Goal: Task Accomplishment & Management: Complete application form

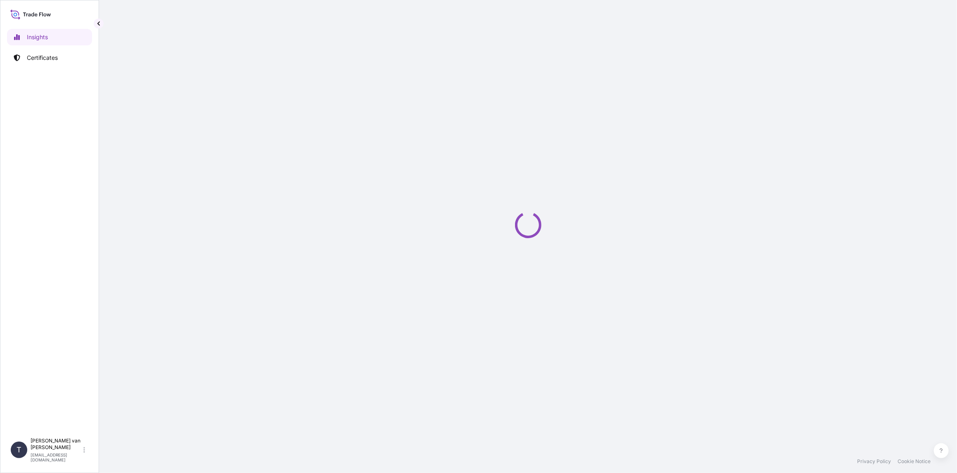
select select "2025"
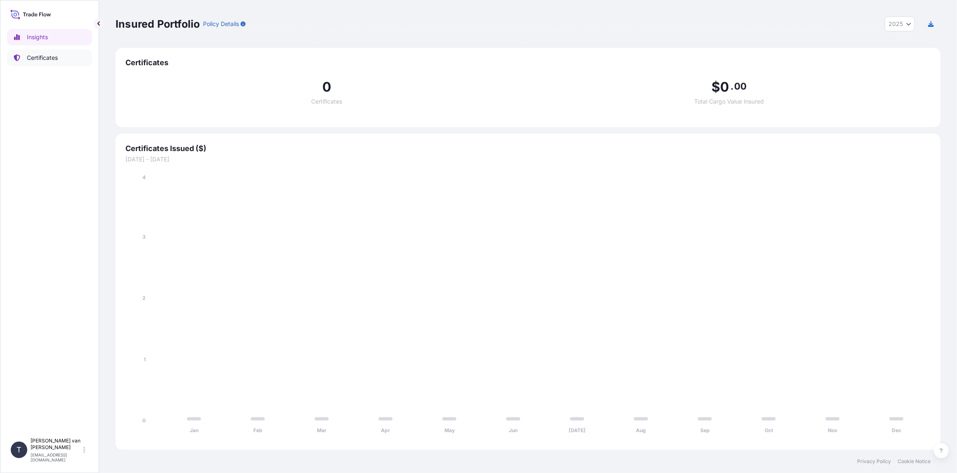
click at [40, 58] on p "Certificates" at bounding box center [42, 58] width 31 height 8
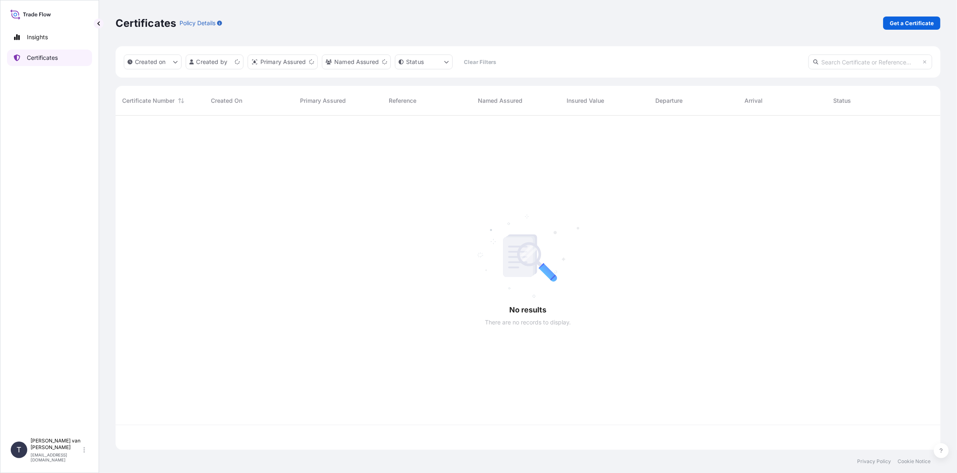
scroll to position [333, 818]
click at [898, 21] on p "Get a Certificate" at bounding box center [911, 23] width 44 height 8
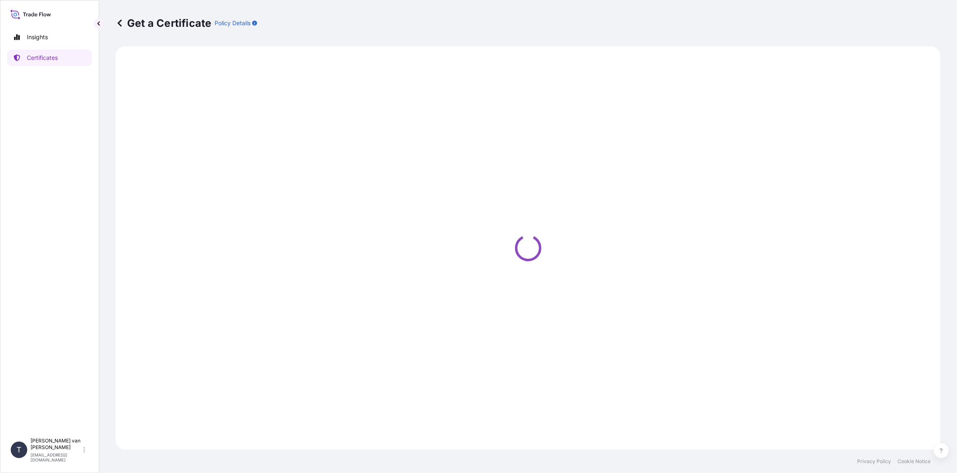
select select "Sea"
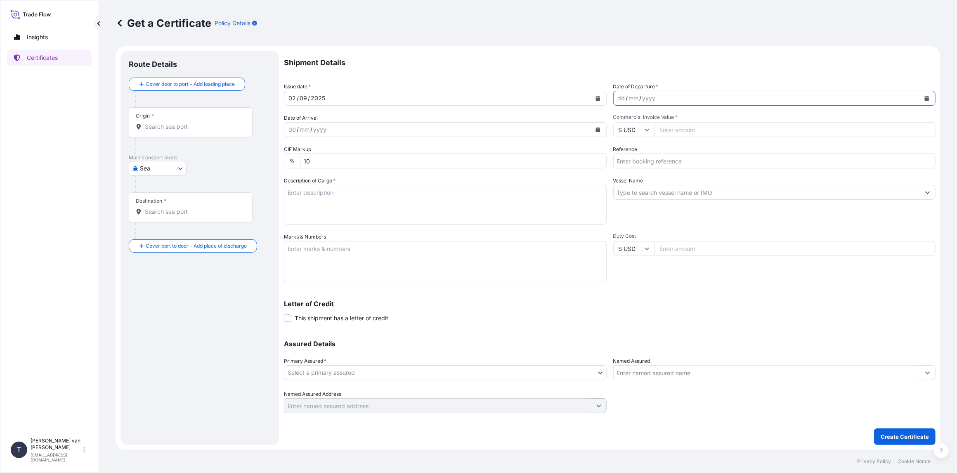
click at [927, 95] on button "Calendar" at bounding box center [926, 98] width 13 height 13
click at [628, 155] on div "1" at bounding box center [627, 151] width 15 height 15
click at [682, 133] on input "Commercial Invoice Value *" at bounding box center [794, 129] width 281 height 15
click at [648, 129] on icon at bounding box center [646, 130] width 5 height 2
click at [642, 149] on div "€ EUR" at bounding box center [633, 152] width 35 height 16
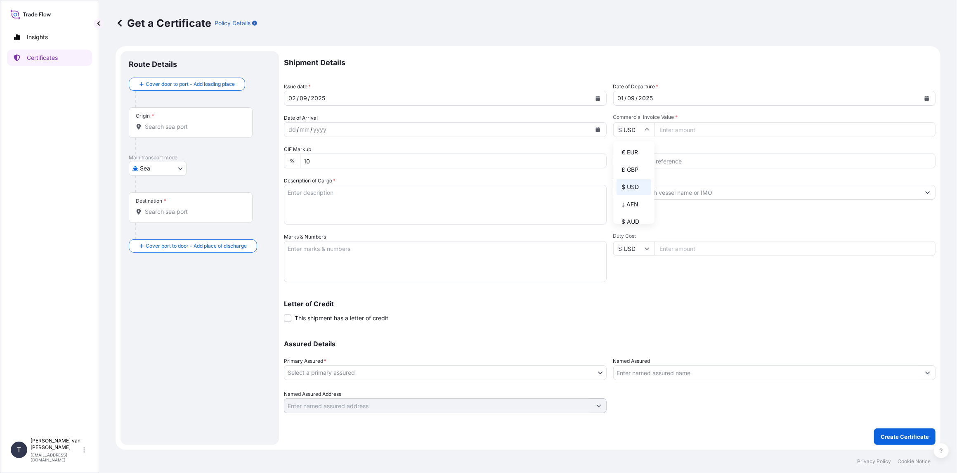
type input "€ EUR"
click at [676, 133] on input "Commercial Invoice Value *" at bounding box center [794, 129] width 281 height 15
type input "77500"
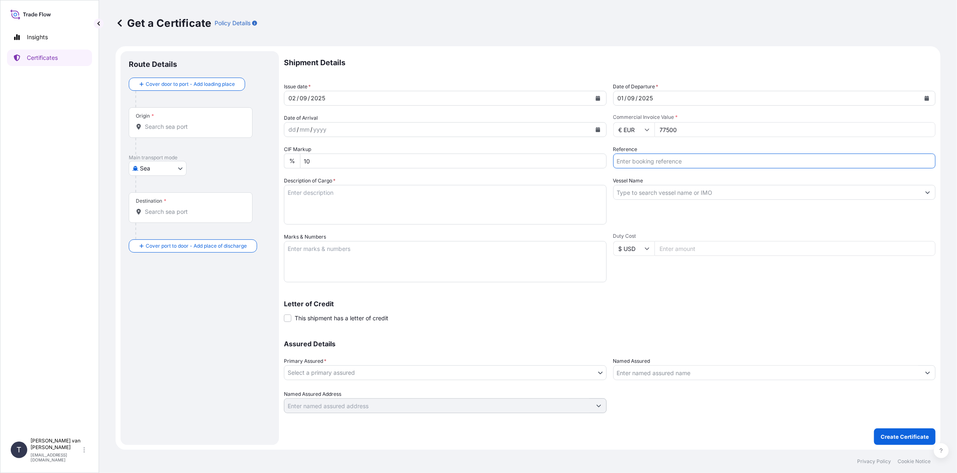
click at [643, 156] on input "Reference" at bounding box center [774, 160] width 323 height 15
drag, startPoint x: 623, startPoint y: 158, endPoint x: 626, endPoint y: 165, distance: 7.4
click at [623, 162] on input "DO: 86560748+50" at bounding box center [774, 160] width 323 height 15
click at [629, 165] on input "DO: 86560748+50" at bounding box center [774, 160] width 323 height 15
drag, startPoint x: 628, startPoint y: 164, endPoint x: 579, endPoint y: 160, distance: 49.3
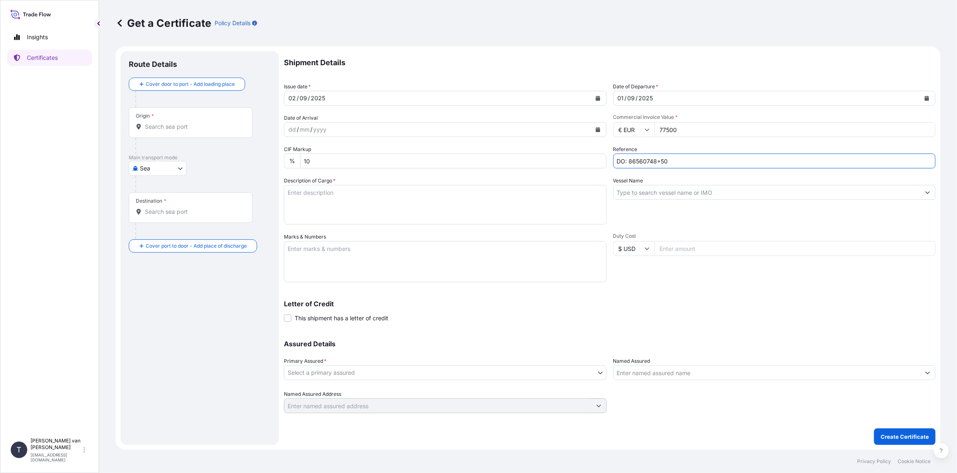
click at [582, 160] on div "Shipment Details Issue date * [DATE] Date of Departure * [DATE] Date of Arrival…" at bounding box center [609, 232] width 651 height 362
type input "86560748+50"
click at [629, 194] on input "Vessel Name" at bounding box center [766, 192] width 307 height 15
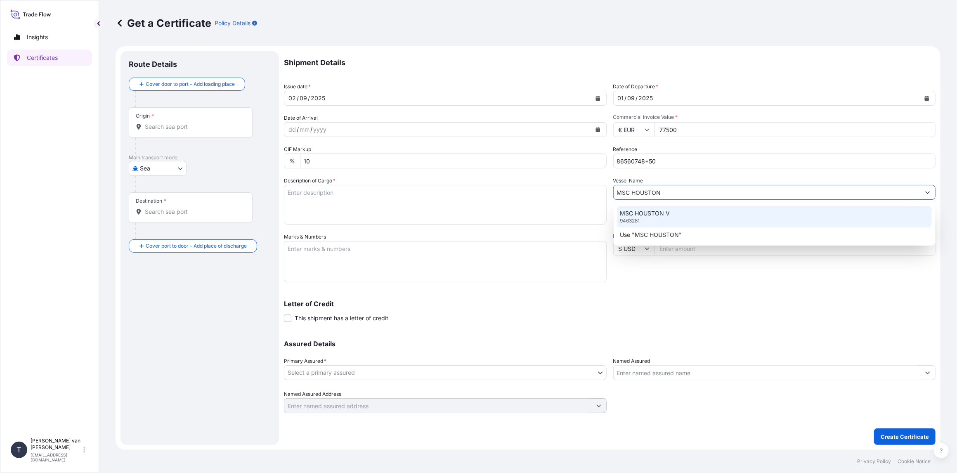
click at [643, 221] on div "MSC HOUSTON V 9463281" at bounding box center [774, 216] width 315 height 21
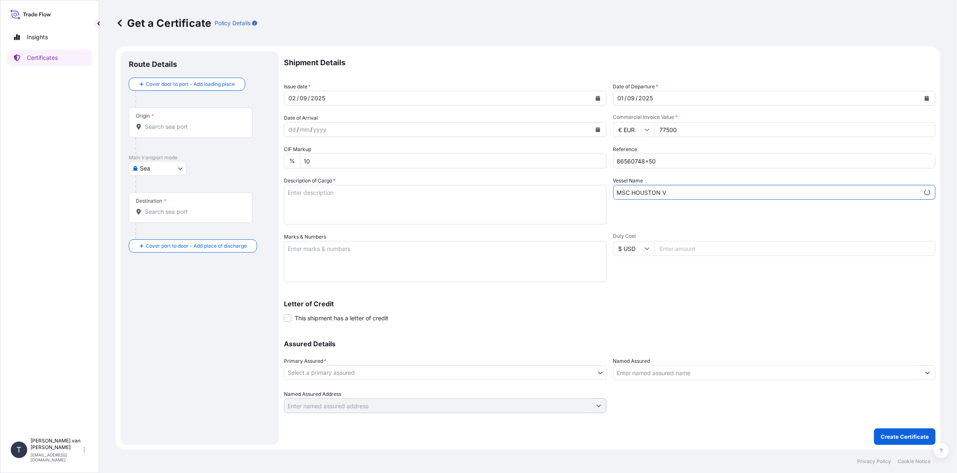
type input "MSC HOUSTON V"
click at [299, 199] on textarea "Description of Cargo *" at bounding box center [445, 205] width 323 height 40
click at [330, 205] on textarea "2x 40ft container containing: 1000 bags x 25 kg Merigel 341 = 25.000 kg 1000 ba…" at bounding box center [445, 205] width 323 height 40
drag, startPoint x: 335, startPoint y: 192, endPoint x: 275, endPoint y: 192, distance: 60.2
click at [275, 192] on form "Route Details Cover door to port - Add loading place Place of loading Road / [G…" at bounding box center [528, 247] width 825 height 403
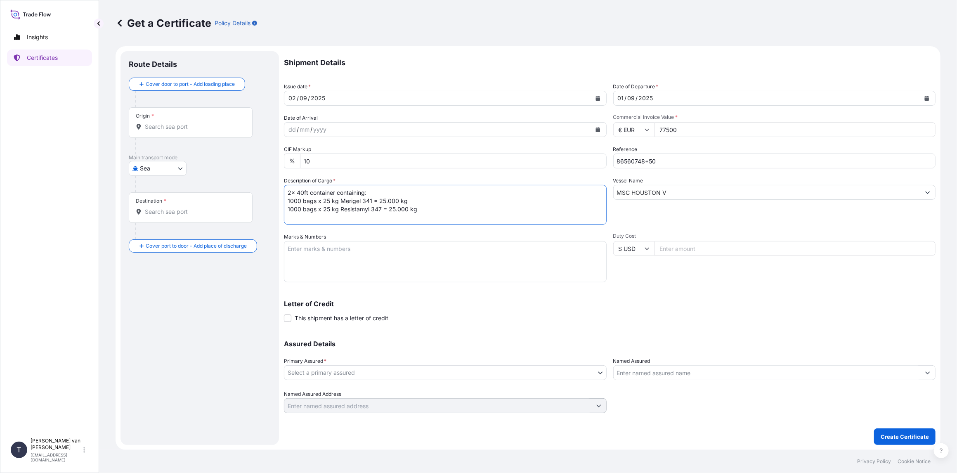
type textarea "2x 40ft container containing: 1000 bags x 25 kg Merigel 341 = 25.000 kg 1000 ba…"
click at [293, 255] on textarea "Marks & Numbers" at bounding box center [445, 261] width 323 height 41
paste textarea "2x 40ft container"
type textarea "2x 40ft container CONTAINER: SEAL: MSNU7322626 00103170 MEDU4346777 00103152 DO…"
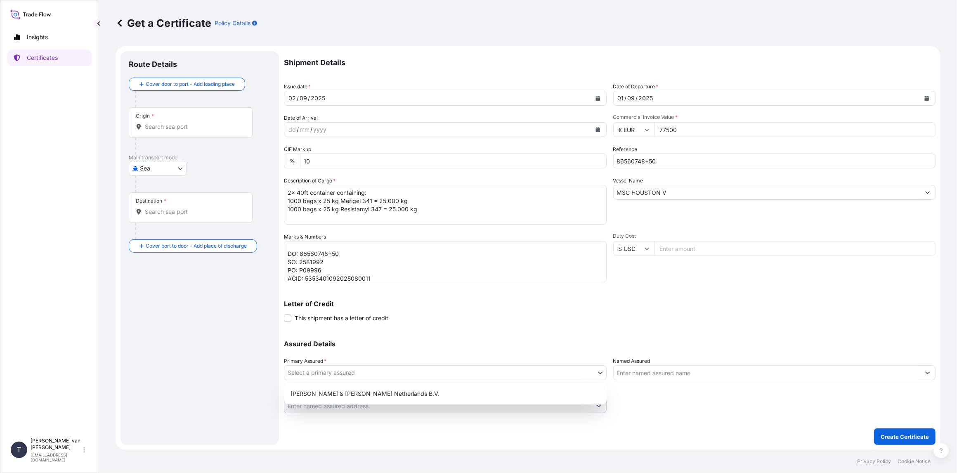
click at [317, 373] on body "Insights Certificates T [PERSON_NAME] van t Hoenderdaal [EMAIL_ADDRESS][DOMAIN_…" at bounding box center [478, 236] width 957 height 473
click at [318, 394] on div "[PERSON_NAME] & [PERSON_NAME] Netherlands B.V." at bounding box center [445, 393] width 316 height 15
select select "31666"
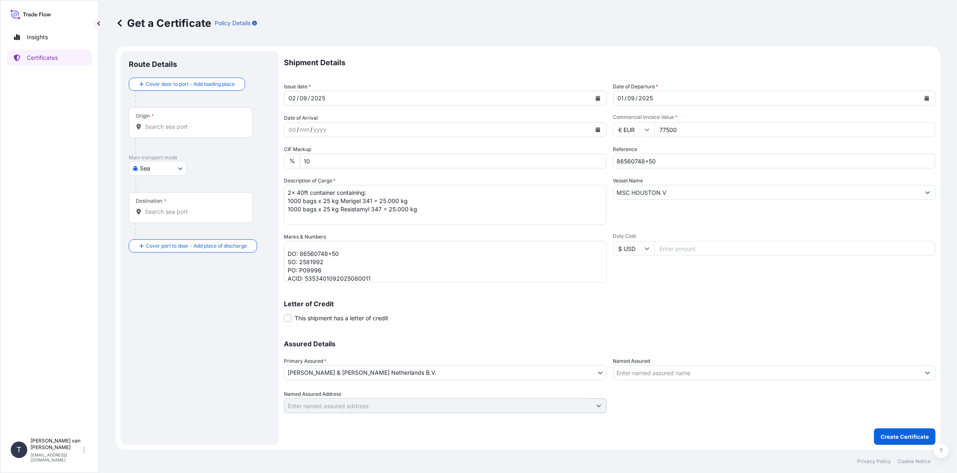
click at [189, 131] on div "Origin *" at bounding box center [191, 122] width 124 height 31
click at [189, 131] on input "Origin *" at bounding box center [193, 127] width 97 height 8
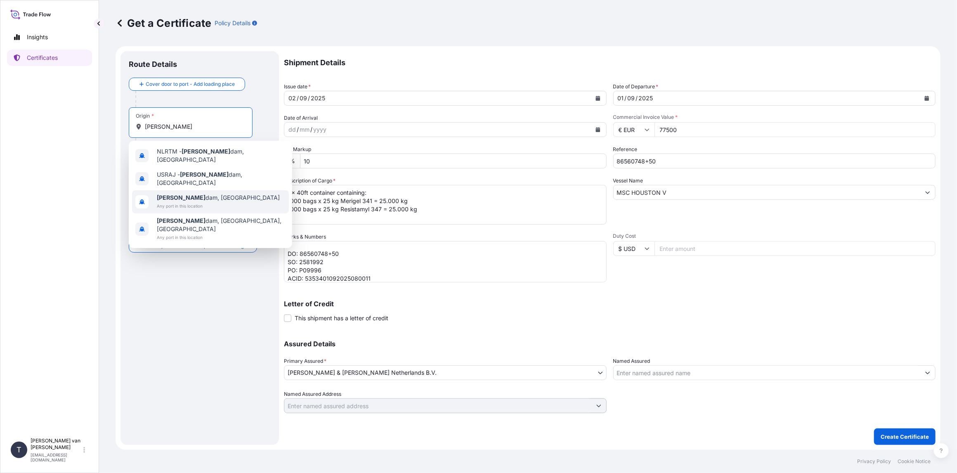
click at [195, 194] on span "[PERSON_NAME] dam, [GEOGRAPHIC_DATA]" at bounding box center [218, 197] width 123 height 8
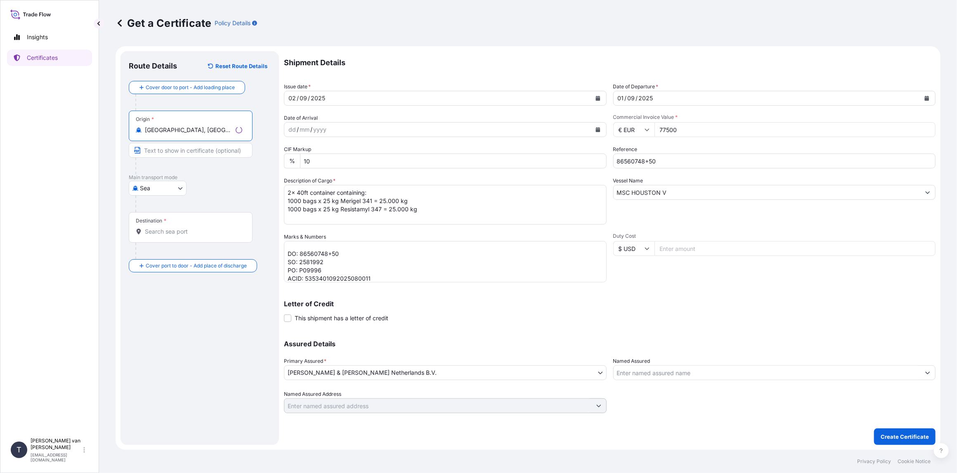
type input "[GEOGRAPHIC_DATA], [GEOGRAPHIC_DATA]"
click at [160, 223] on div "Destination *" at bounding box center [151, 220] width 31 height 7
click at [160, 227] on input "Destination *" at bounding box center [193, 231] width 97 height 8
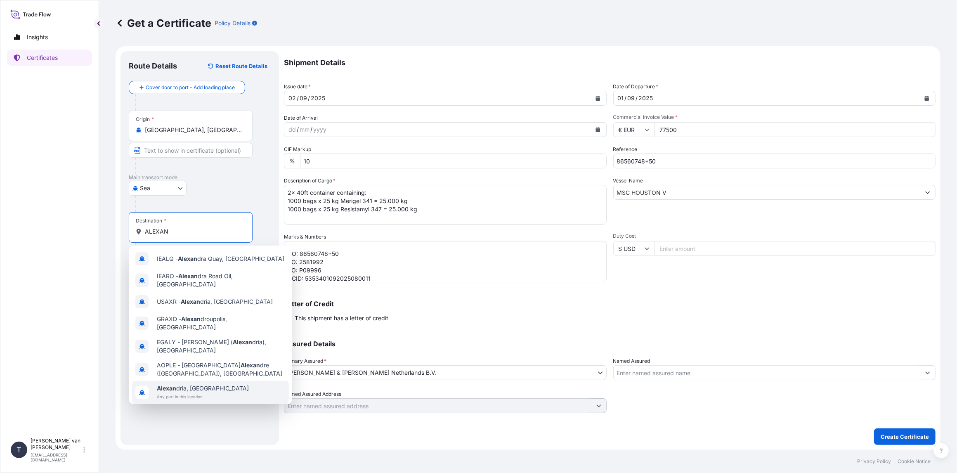
click at [194, 381] on div "[PERSON_NAME], [GEOGRAPHIC_DATA] Any port in this location" at bounding box center [210, 392] width 157 height 23
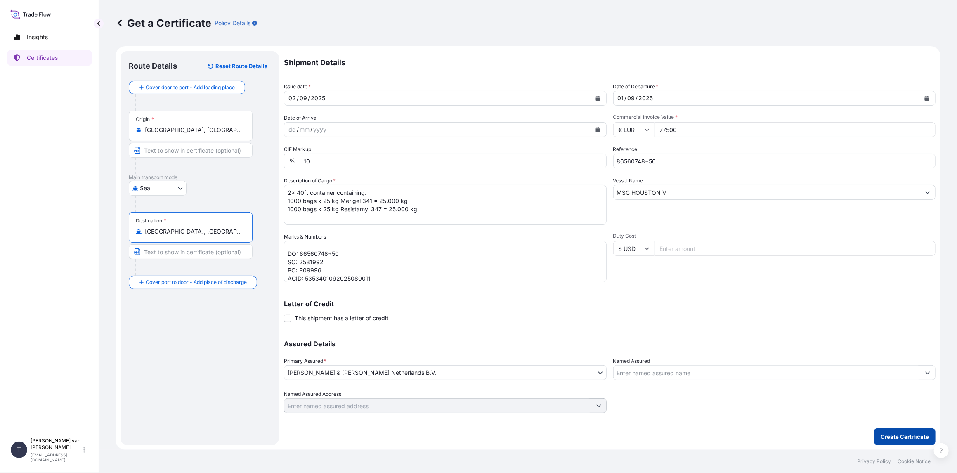
type input "[GEOGRAPHIC_DATA], [GEOGRAPHIC_DATA]"
click at [900, 434] on p "Create Certificate" at bounding box center [904, 436] width 48 height 8
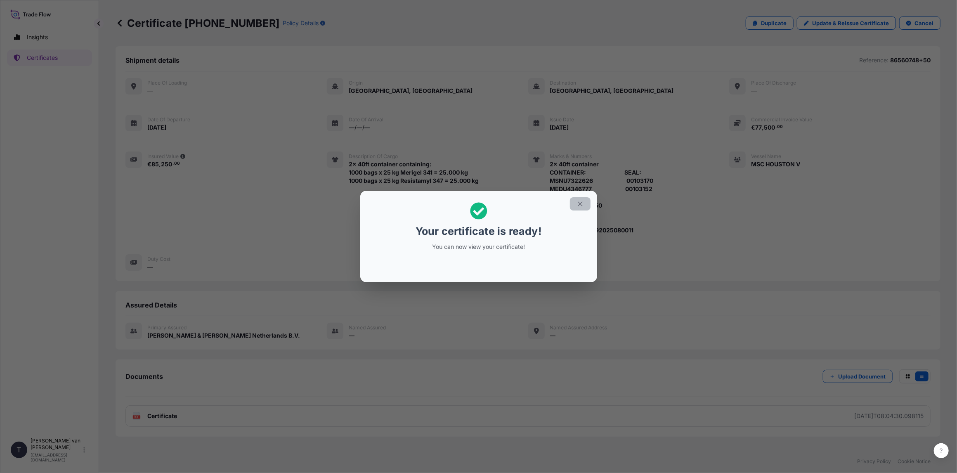
click at [584, 203] on button "button" at bounding box center [580, 203] width 21 height 13
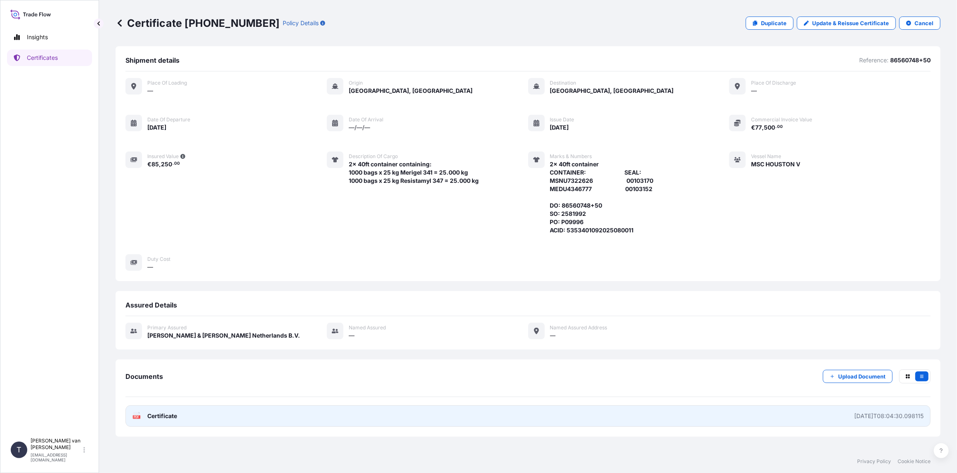
click at [148, 417] on span "Certificate" at bounding box center [162, 416] width 30 height 8
click at [176, 417] on span "Certificate" at bounding box center [162, 416] width 30 height 8
